Goal: Navigation & Orientation: Find specific page/section

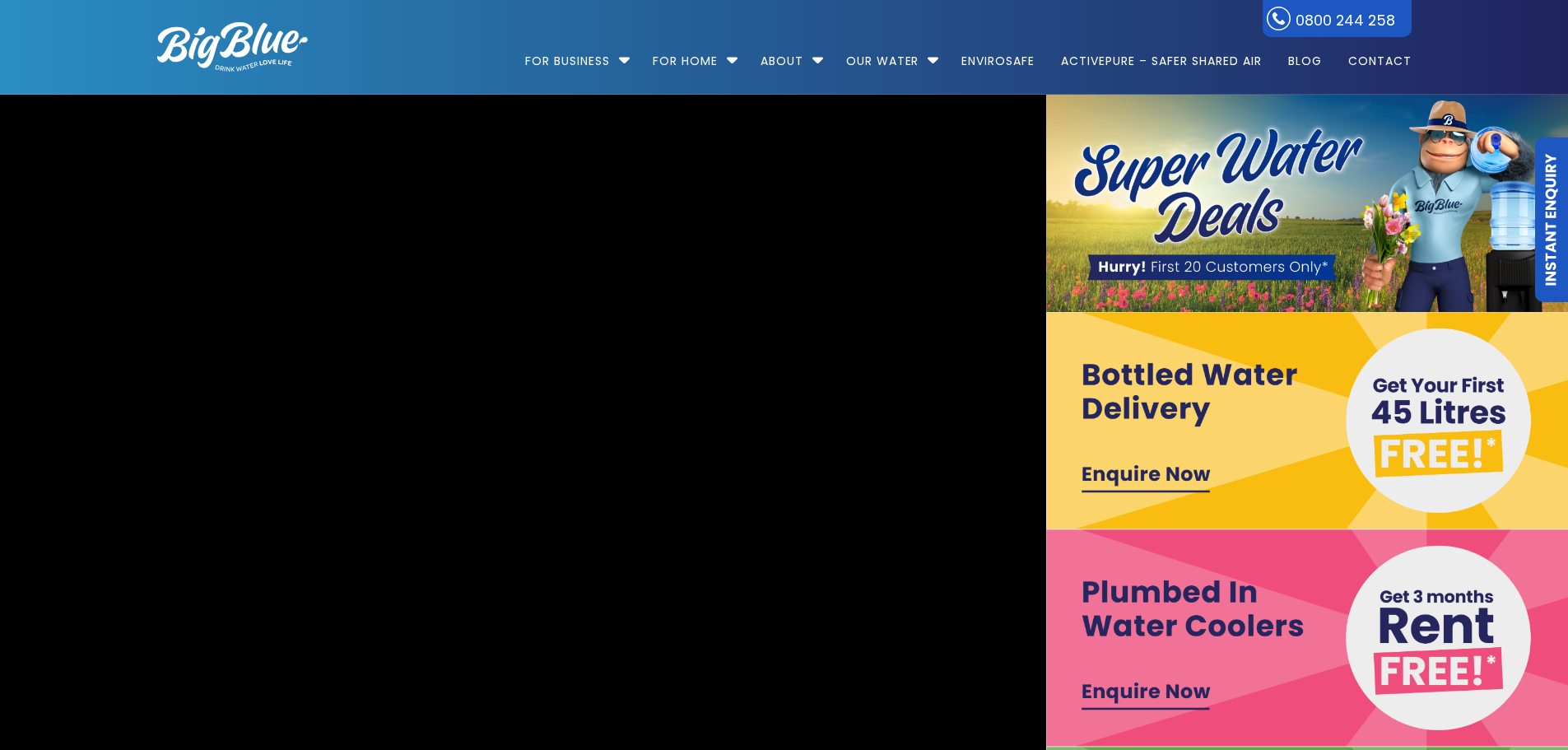
click at [1139, 686] on img at bounding box center [1307, 638] width 523 height 217
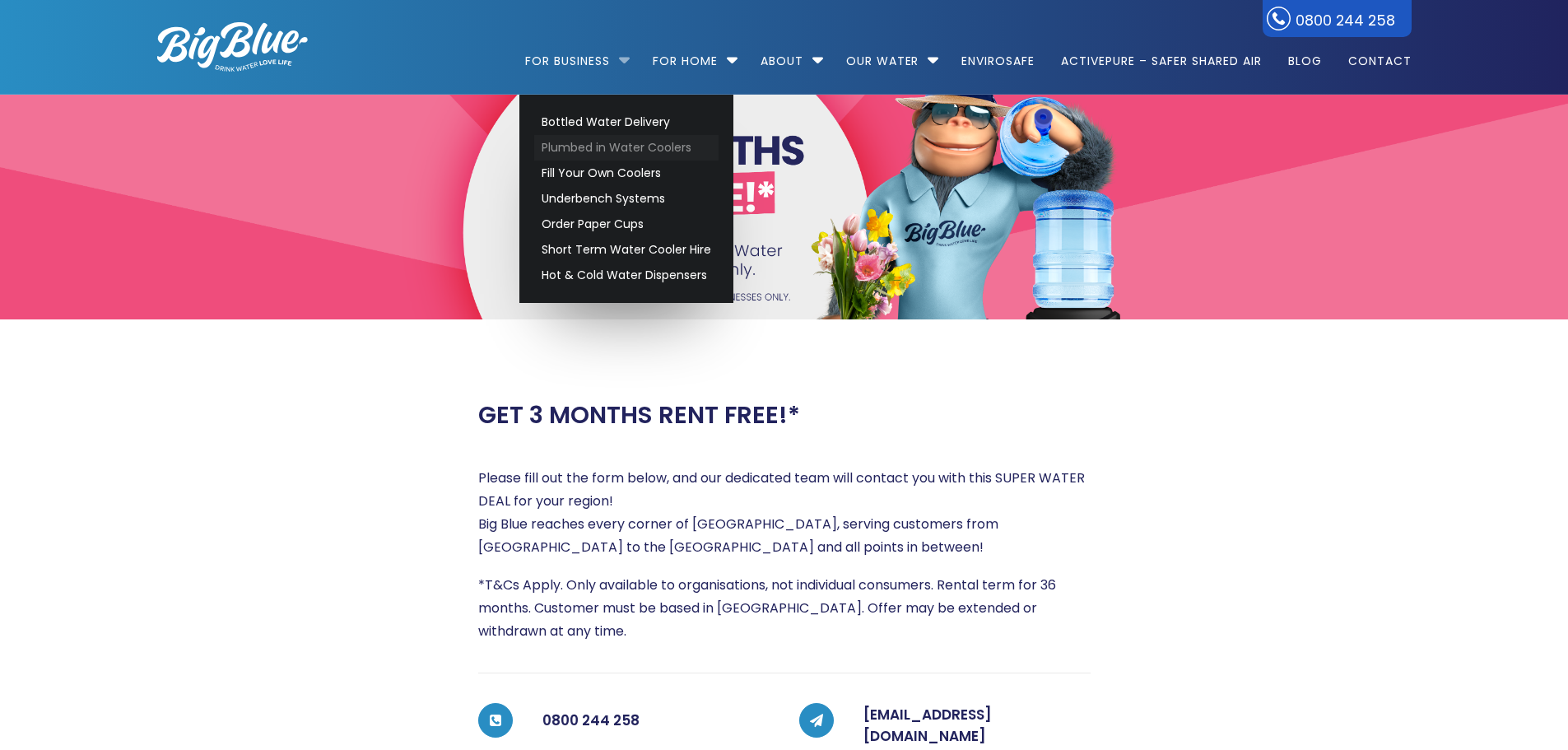
click at [576, 148] on link "Plumbed in Water Coolers" at bounding box center [626, 148] width 184 height 26
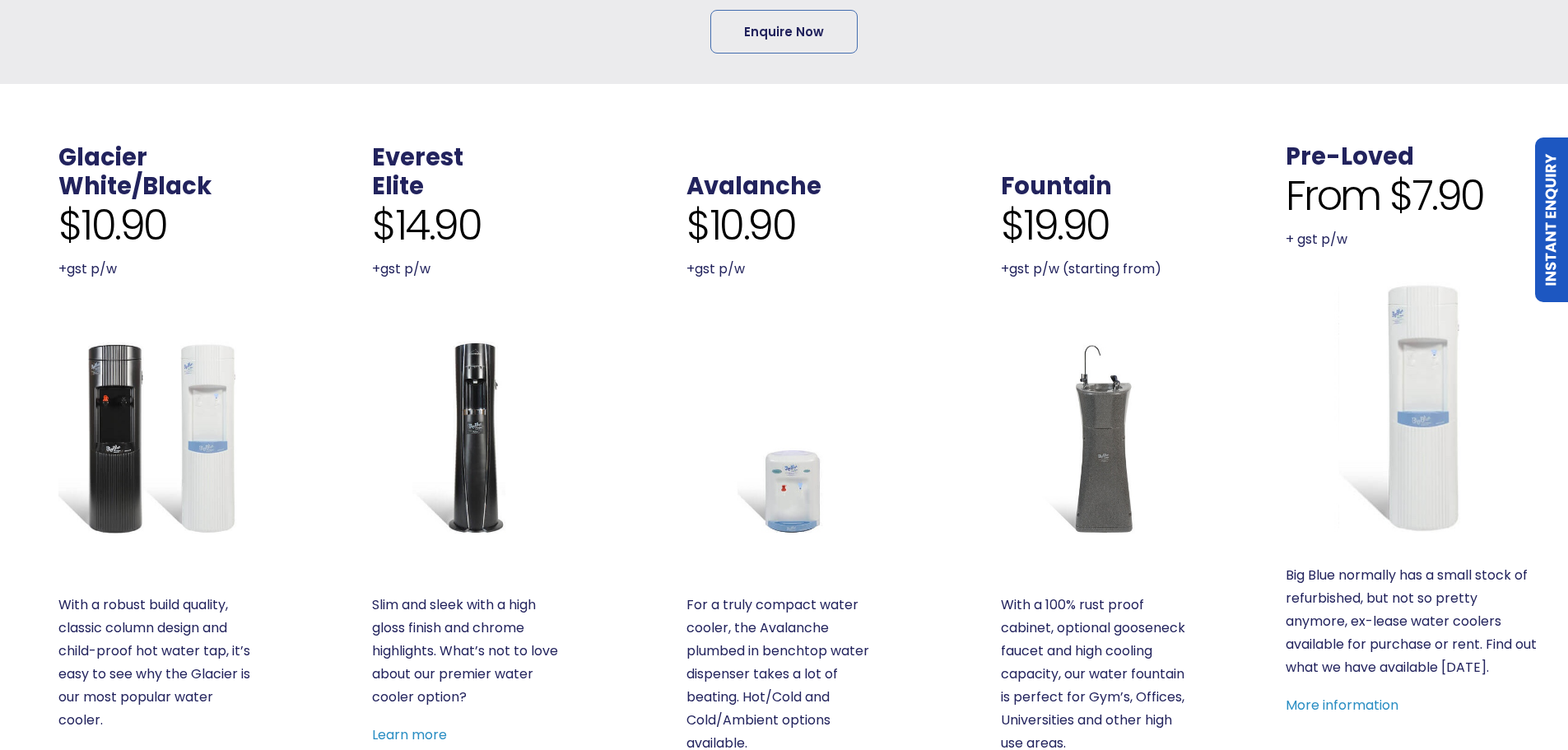
scroll to position [494, 0]
